Goal: Register for event/course

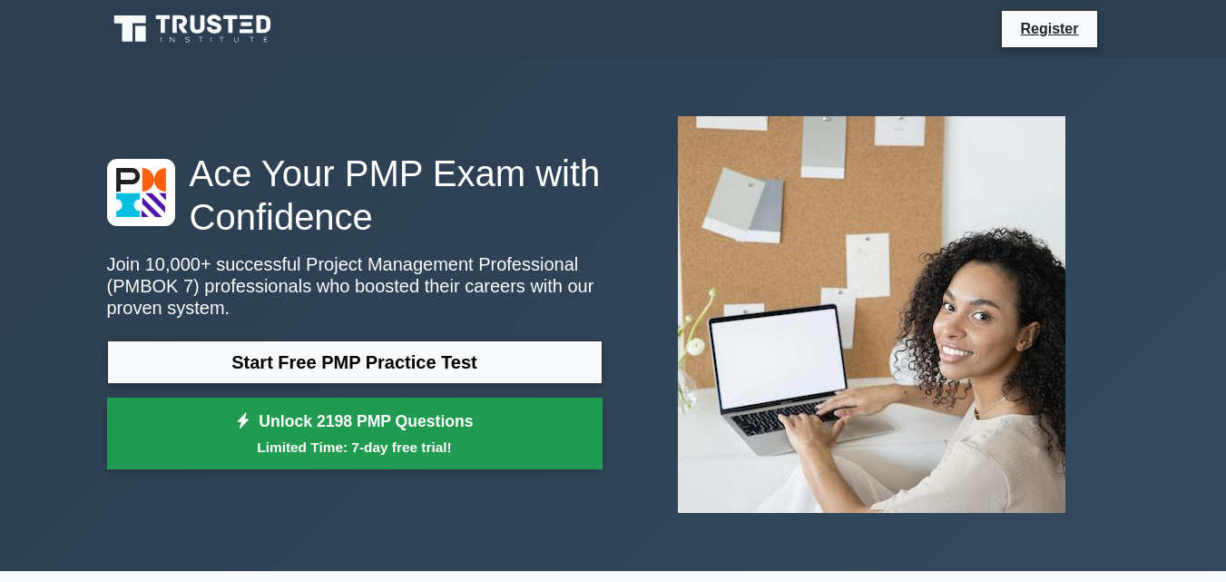
click at [404, 421] on link "Unlock 2198 PMP Questions Limited Time: 7-day free trial!" at bounding box center [354, 433] width 495 height 73
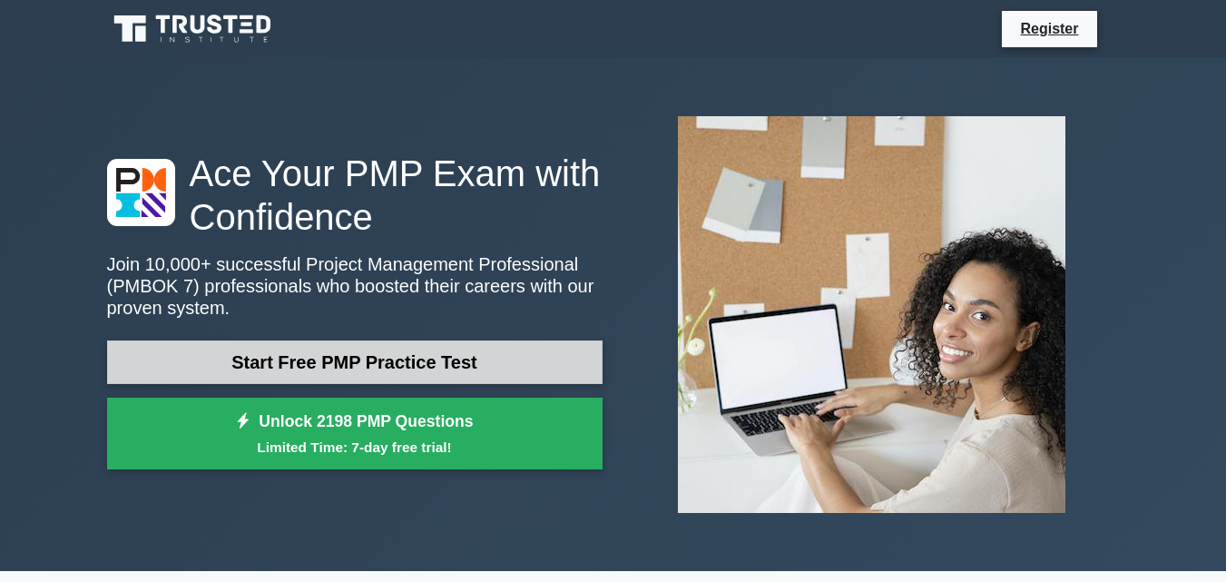
click at [334, 361] on link "Start Free PMP Practice Test" at bounding box center [354, 362] width 495 height 44
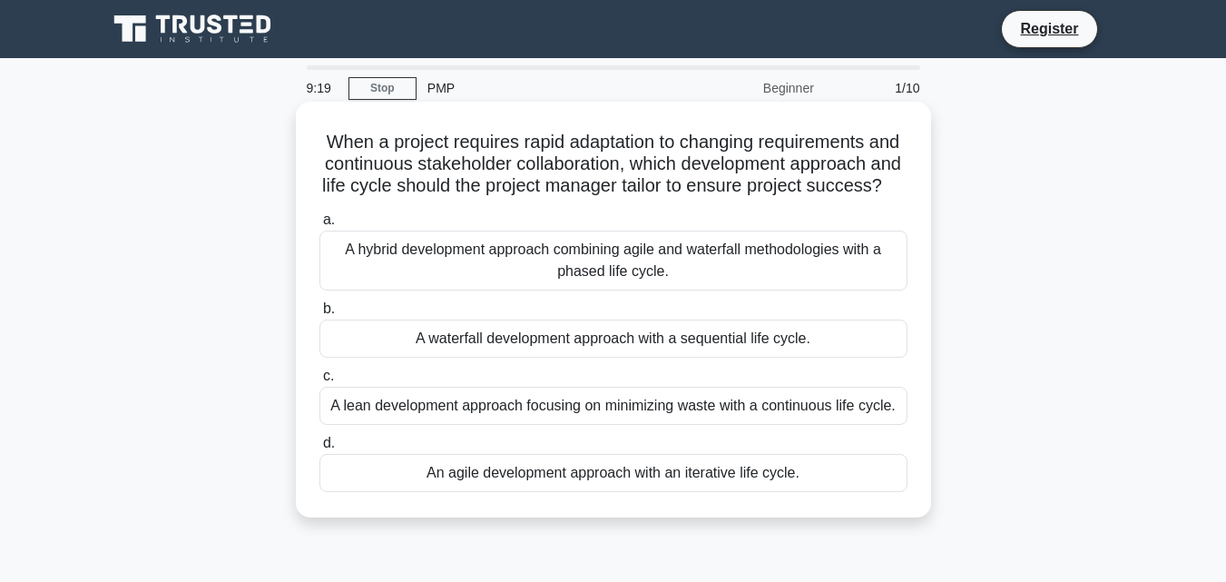
click at [677, 492] on div "An agile development approach with an iterative life cycle." at bounding box center [613, 473] width 588 height 38
click at [319, 449] on input "d. An agile development approach with an iterative life cycle." at bounding box center [319, 443] width 0 height 12
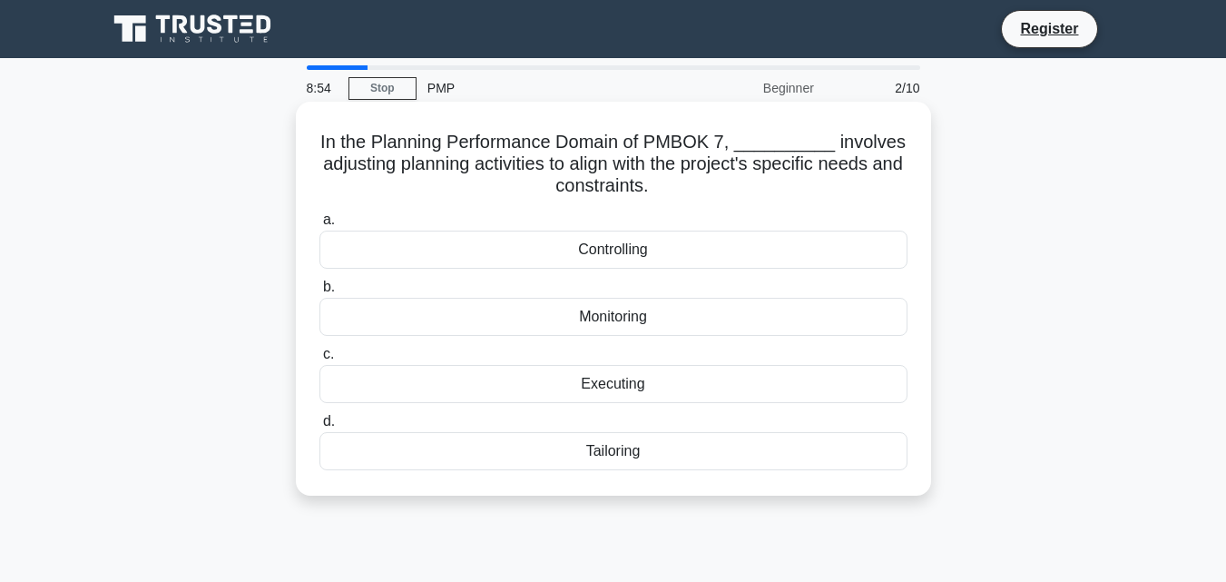
click at [658, 456] on div "Tailoring" at bounding box center [613, 451] width 588 height 38
click at [319, 427] on input "d. Tailoring" at bounding box center [319, 422] width 0 height 12
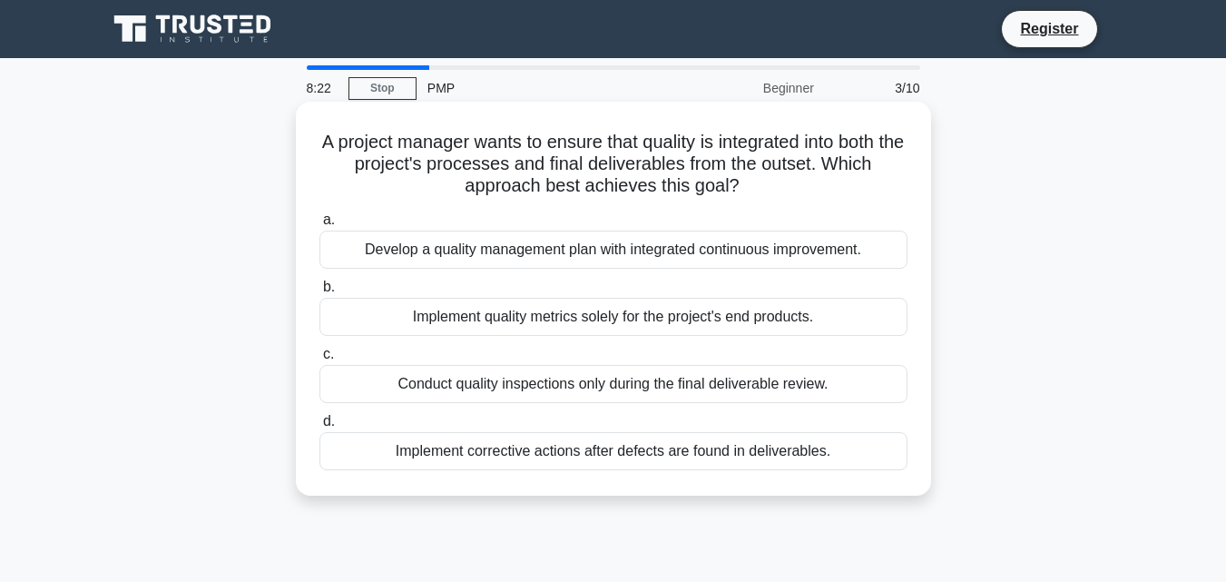
click at [612, 448] on div "Implement corrective actions after defects are found in deliverables." at bounding box center [613, 451] width 588 height 38
click at [319, 427] on input "d. Implement corrective actions after defects are found in deliverables." at bounding box center [319, 422] width 0 height 12
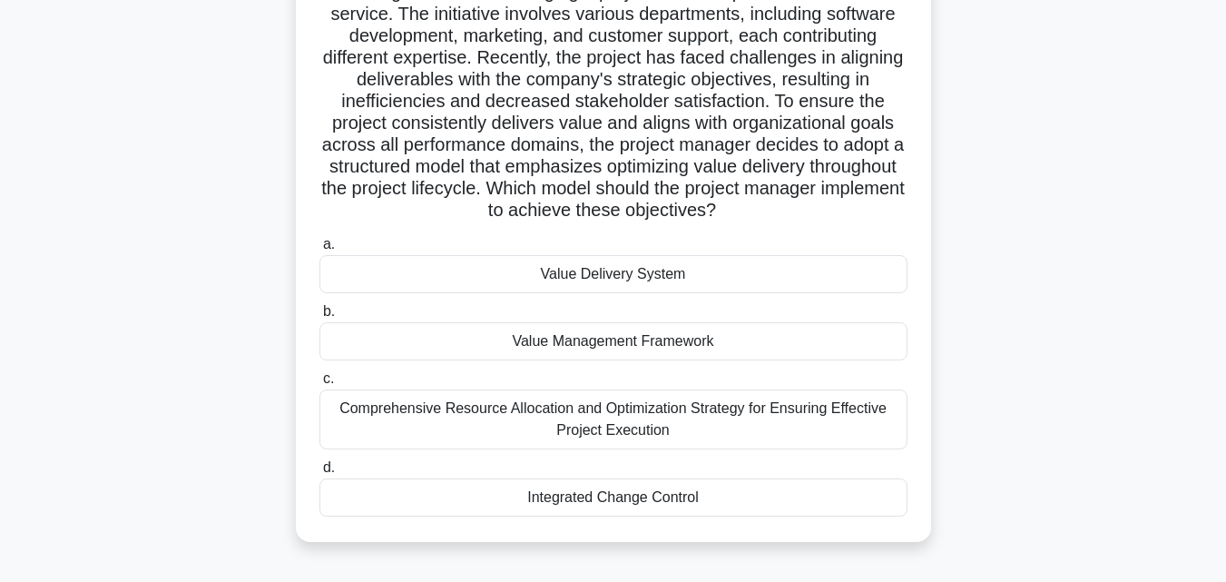
scroll to position [181, 0]
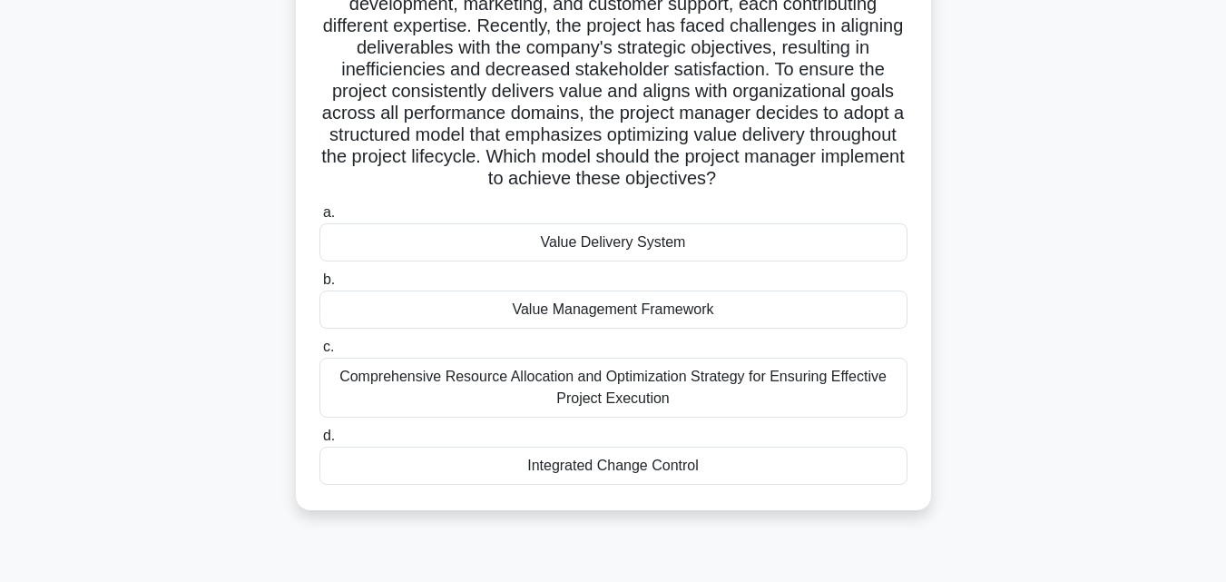
click at [595, 307] on div "Value Management Framework" at bounding box center [613, 309] width 588 height 38
click at [319, 286] on input "b. Value Management Framework" at bounding box center [319, 280] width 0 height 12
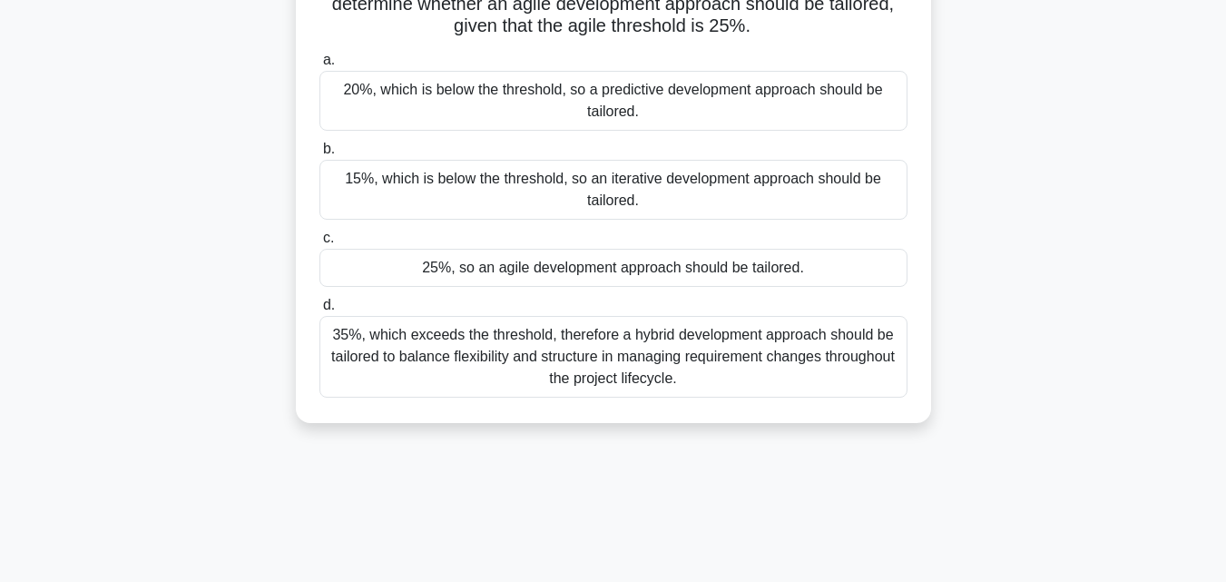
click at [544, 262] on div "25%, so an agile development approach should be tailored." at bounding box center [613, 268] width 588 height 38
click at [319, 244] on input "c. 25%, so an agile development approach should be tailored." at bounding box center [319, 238] width 0 height 12
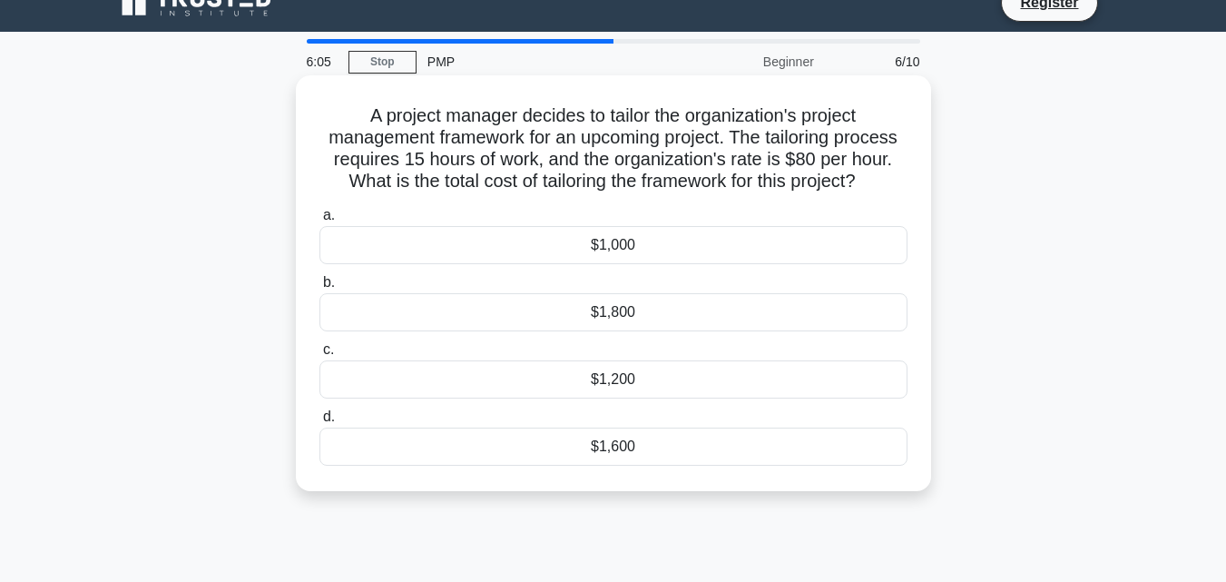
scroll to position [0, 0]
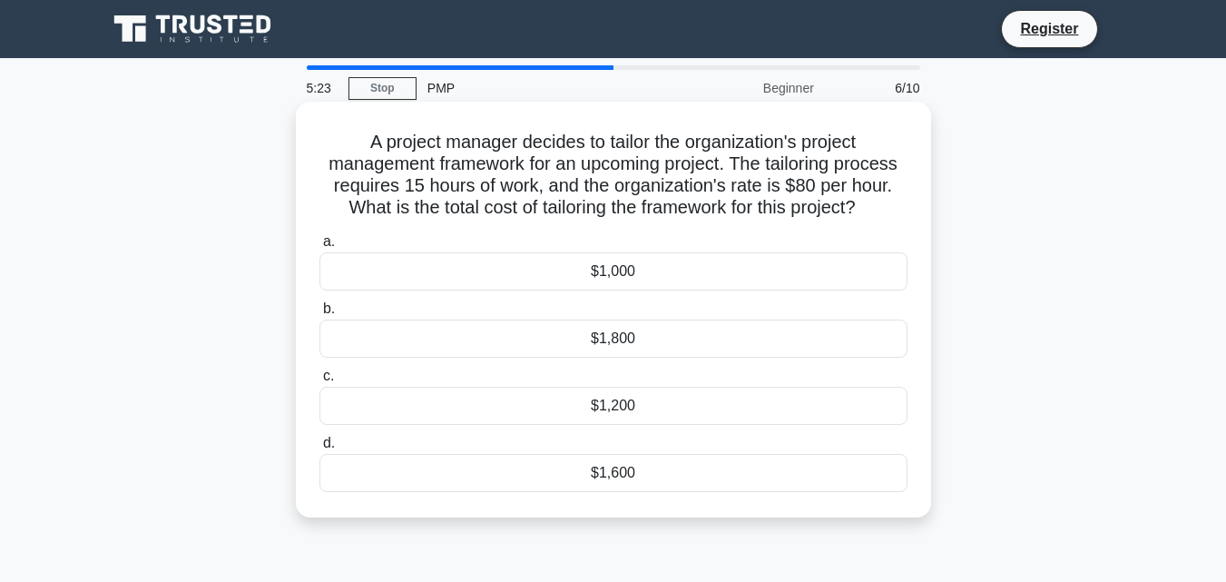
click at [631, 409] on div "$1,200" at bounding box center [613, 406] width 588 height 38
click at [319, 382] on input "c. $1,200" at bounding box center [319, 376] width 0 height 12
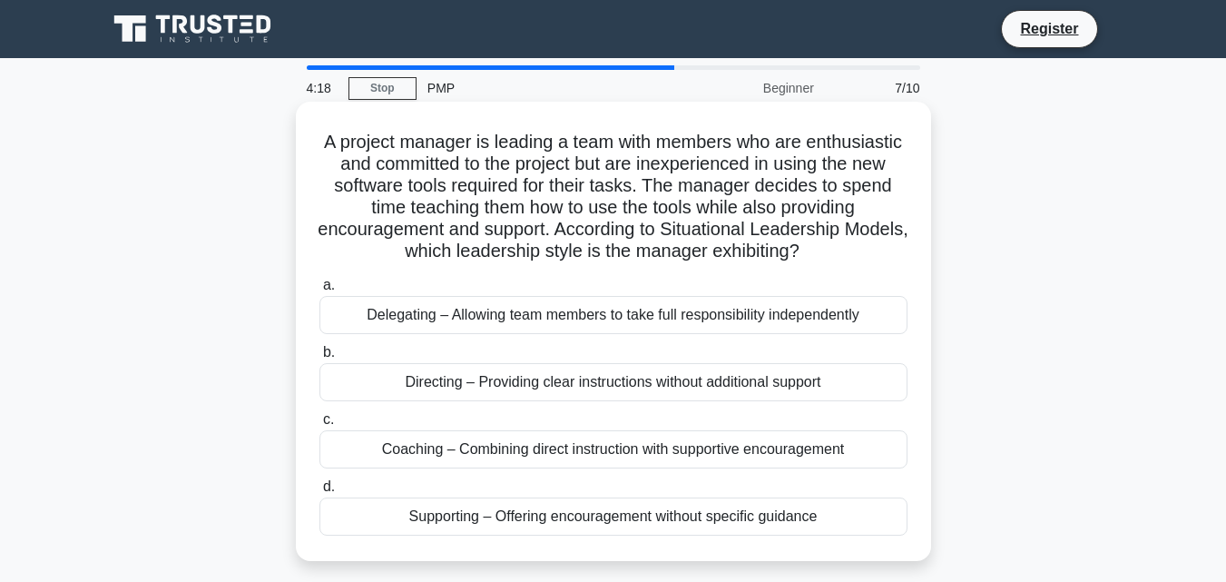
click at [619, 468] on div "Coaching – Combining direct instruction with supportive encouragement" at bounding box center [613, 449] width 588 height 38
click at [319, 426] on input "c. Coaching – Combining direct instruction with supportive encouragement" at bounding box center [319, 420] width 0 height 12
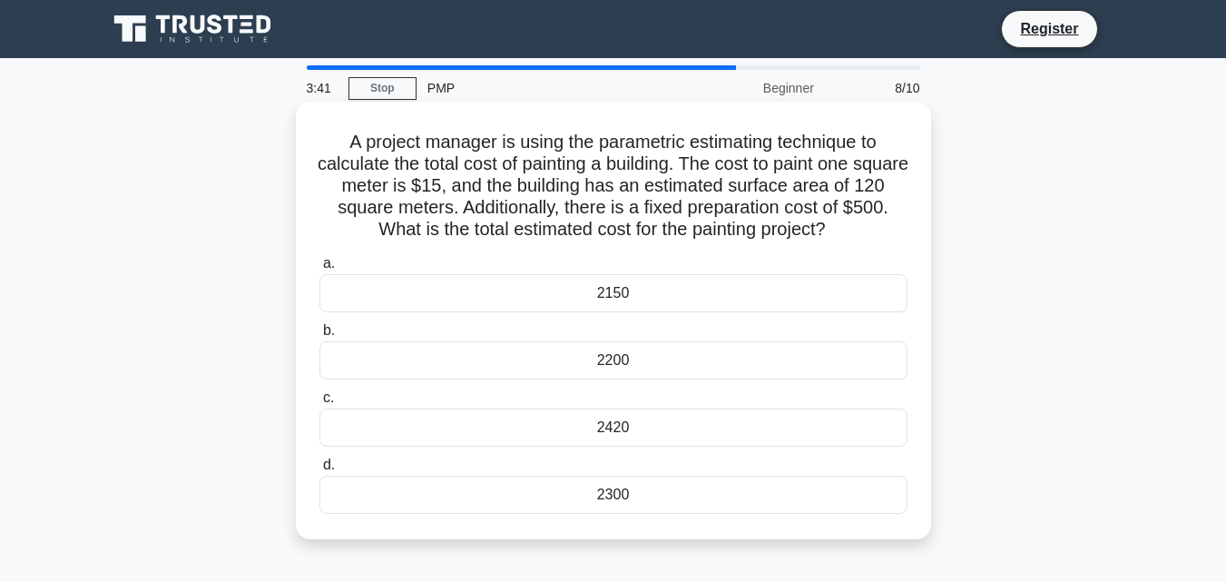
click at [618, 493] on div "2300" at bounding box center [613, 495] width 588 height 38
click at [319, 471] on input "d. 2300" at bounding box center [319, 465] width 0 height 12
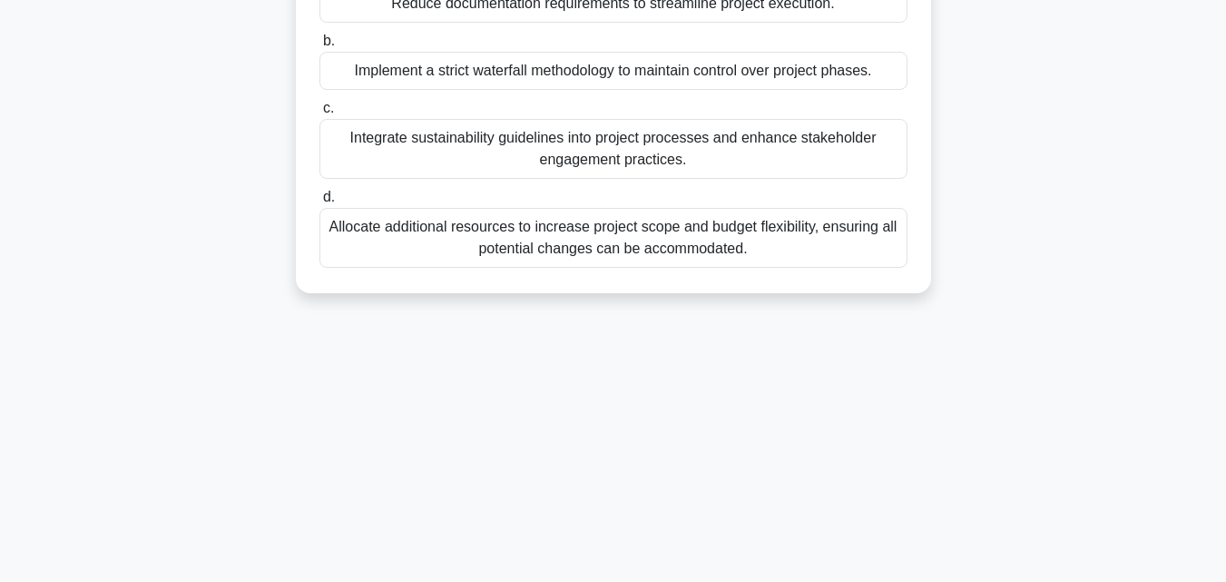
scroll to position [126, 0]
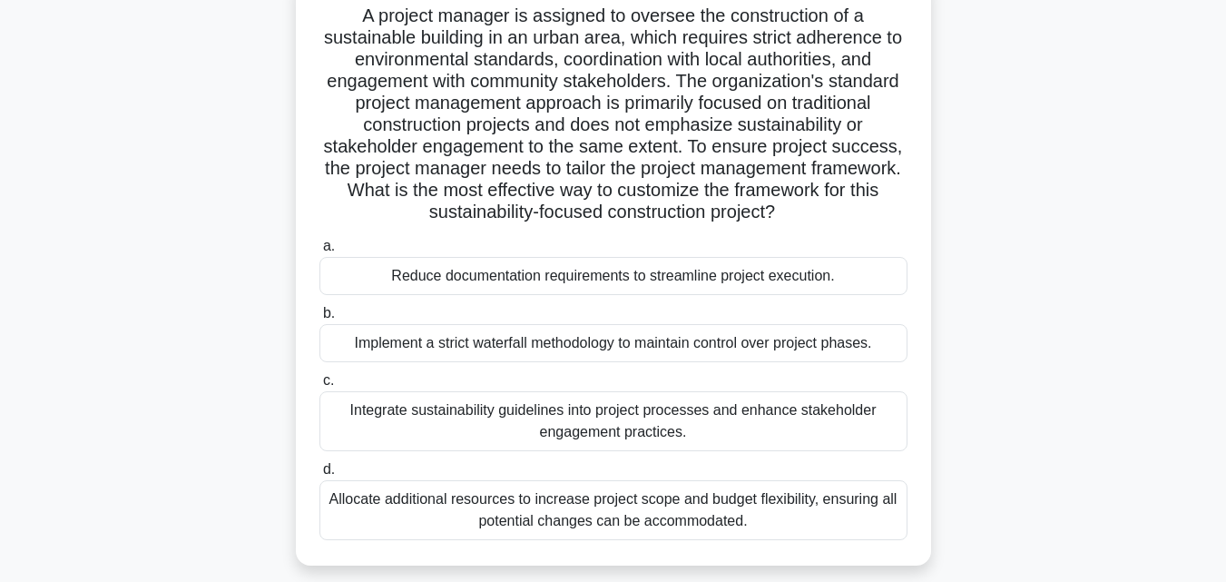
click at [435, 417] on div "Integrate sustainability guidelines into project processes and enhance stakehol…" at bounding box center [613, 421] width 588 height 60
click at [319, 387] on input "c. Integrate sustainability guidelines into project processes and enhance stake…" at bounding box center [319, 381] width 0 height 12
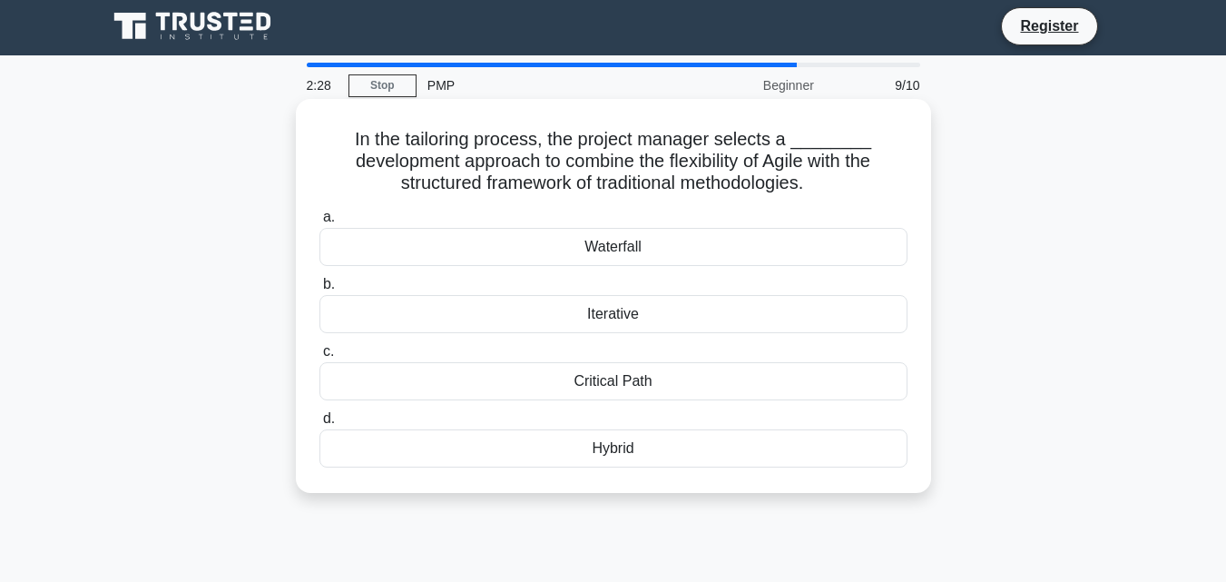
scroll to position [0, 0]
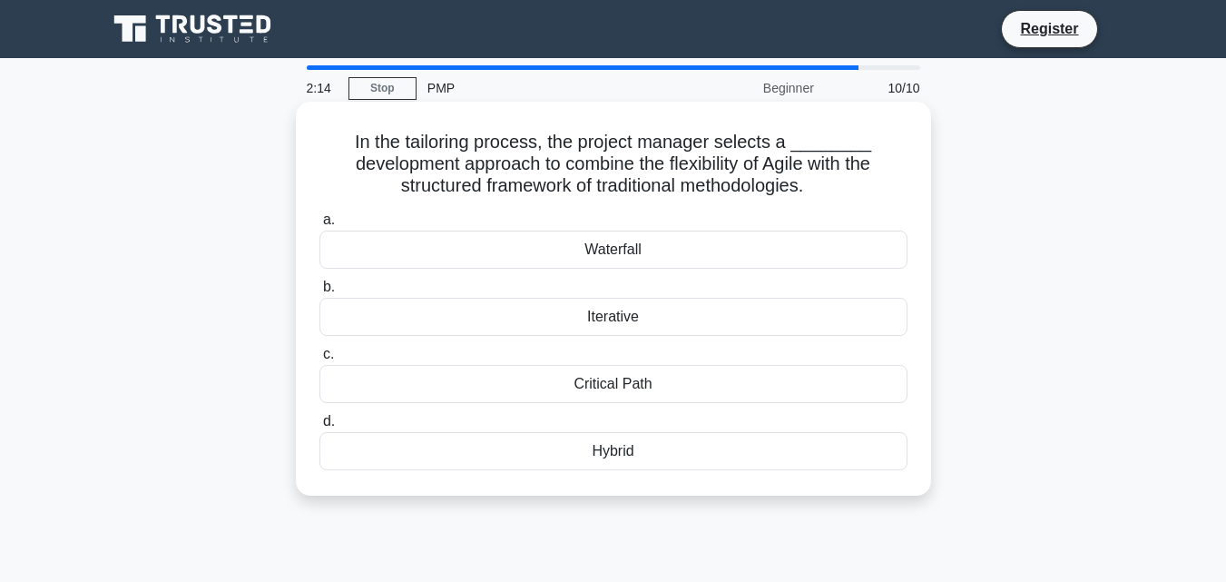
click at [626, 453] on div "Hybrid" at bounding box center [613, 451] width 588 height 38
click at [319, 427] on input "d. Hybrid" at bounding box center [319, 422] width 0 height 12
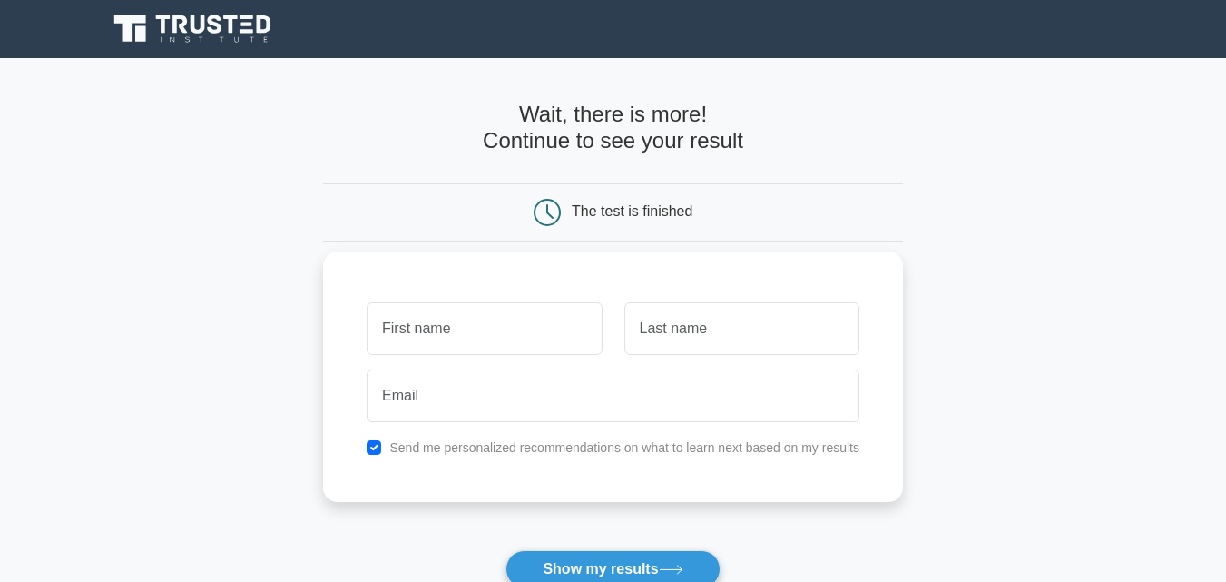
click at [510, 345] on input "text" at bounding box center [484, 328] width 235 height 53
type input "mohamed"
click at [699, 338] on input "text" at bounding box center [741, 328] width 235 height 53
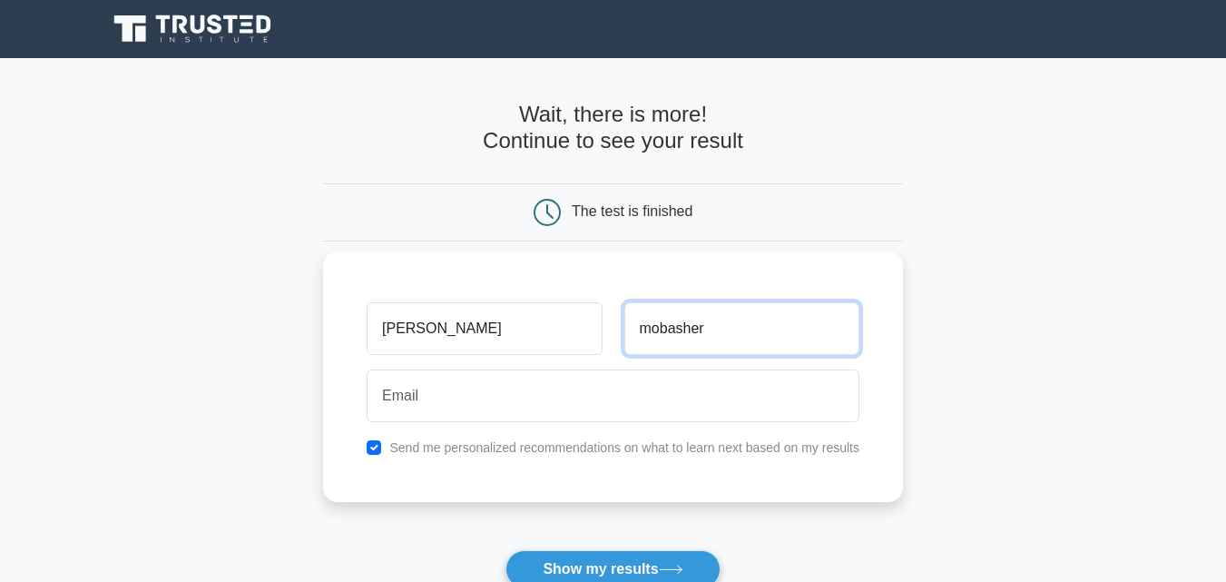
type input "mobasher"
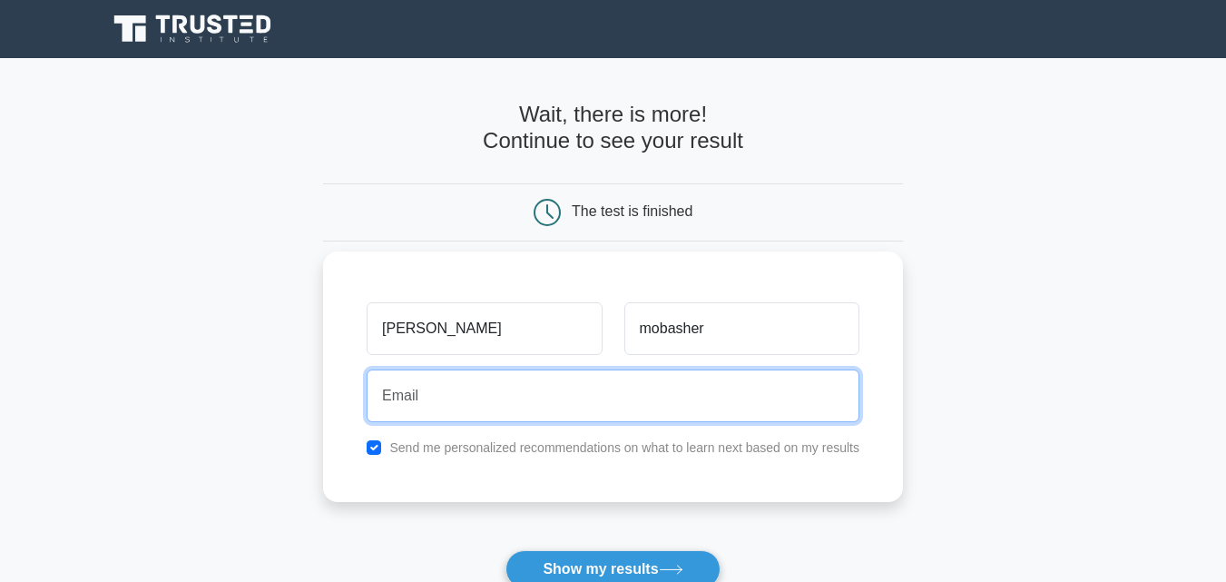
click at [599, 398] on input "email" at bounding box center [613, 395] width 493 height 53
type input "mohamedmobasher11@gmail.com"
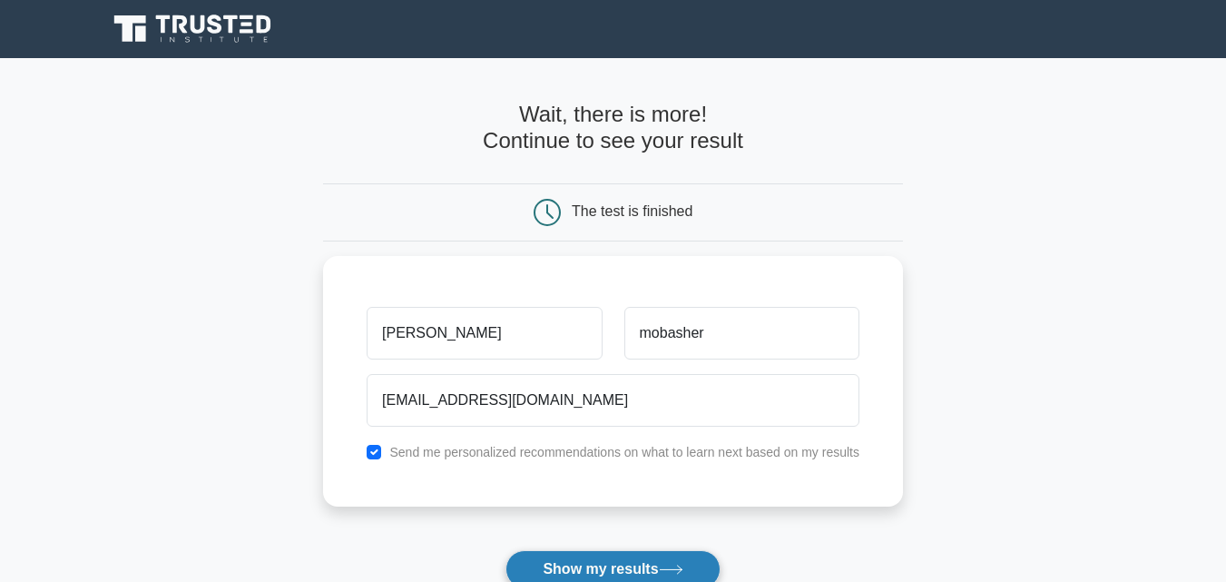
click at [624, 562] on button "Show my results" at bounding box center [612, 569] width 214 height 38
